Goal: Task Accomplishment & Management: Use online tool/utility

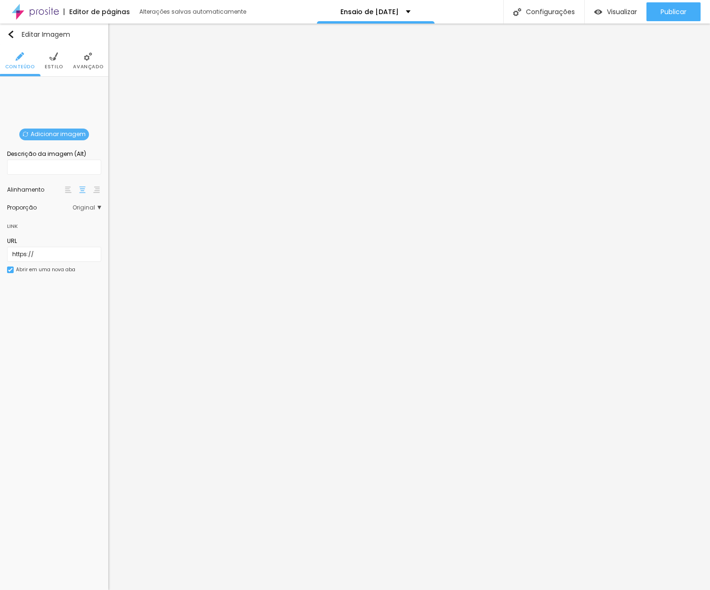
click at [57, 65] on span "Estilo" at bounding box center [54, 67] width 18 height 5
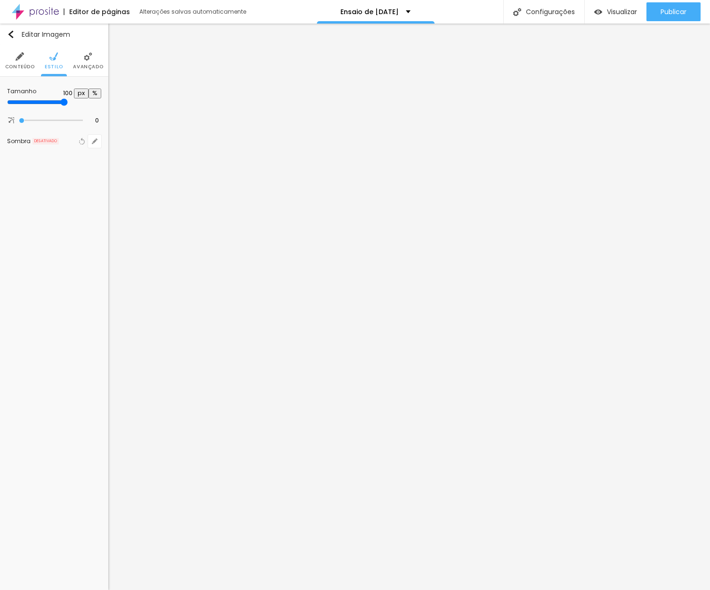
type input "95"
type input "90"
type input "85"
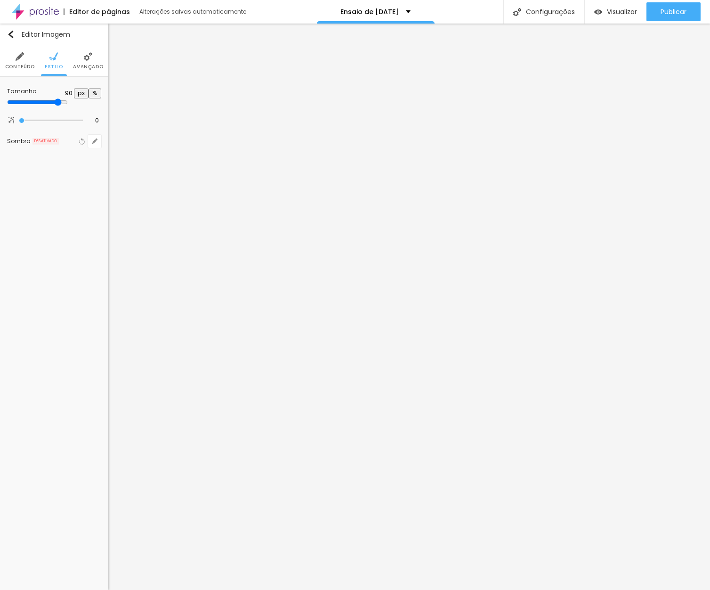
type input "85"
type input "80"
type input "75"
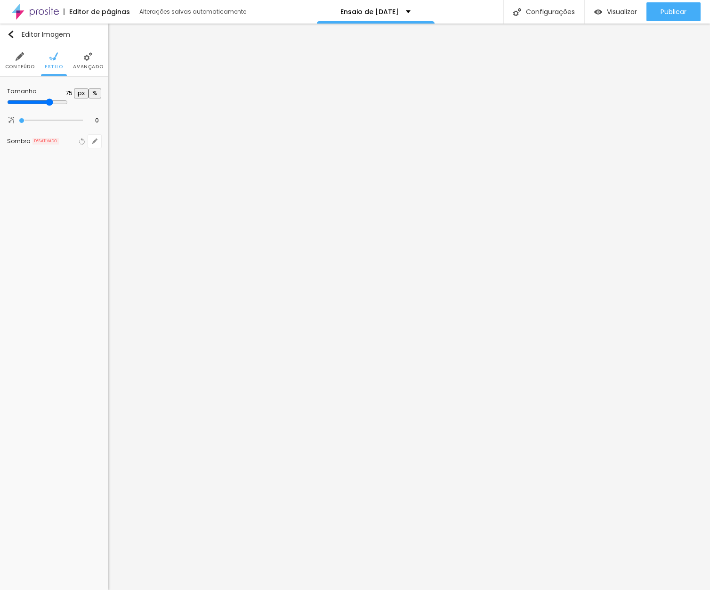
type input "70"
type input "65"
type input "60"
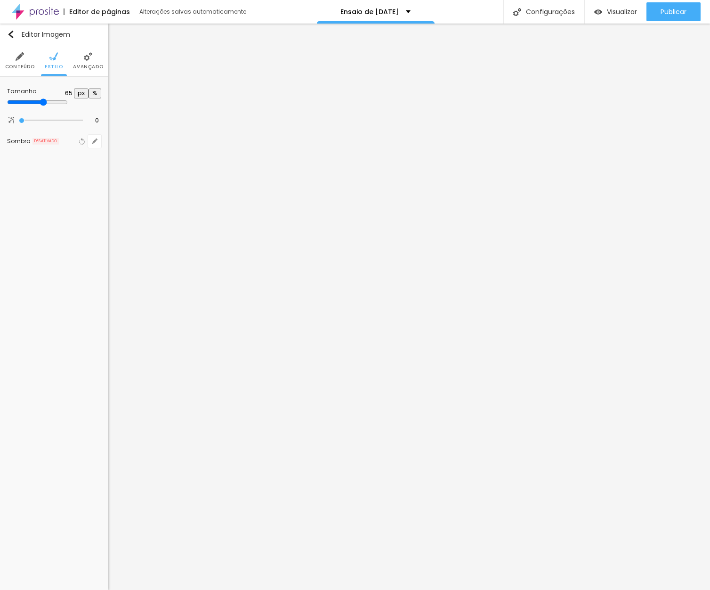
type input "60"
type input "55"
type input "50"
drag, startPoint x: 98, startPoint y: 105, endPoint x: 50, endPoint y: 108, distance: 47.7
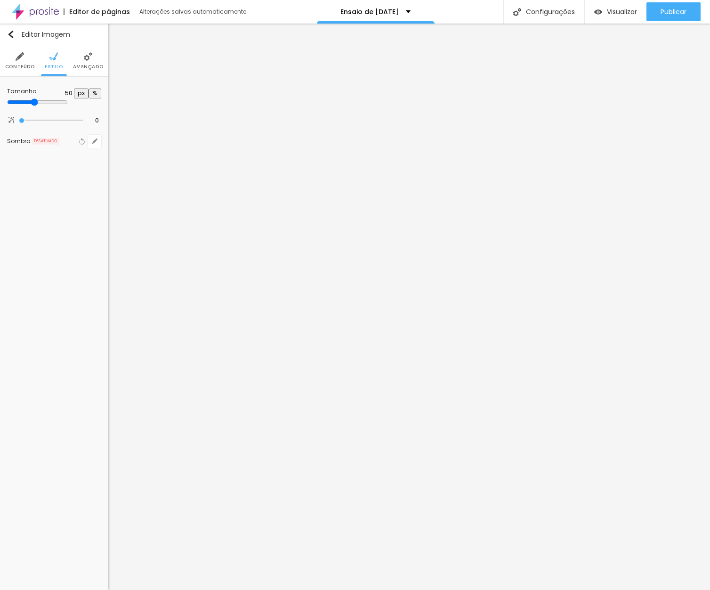
type input "50"
click at [50, 107] on div at bounding box center [54, 102] width 94 height 8
